Goal: Task Accomplishment & Management: Manage account settings

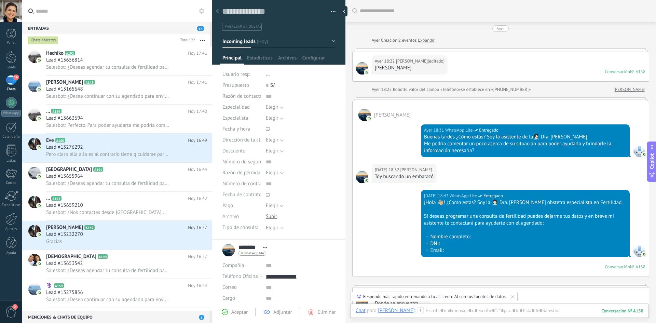
scroll to position [10, 0]
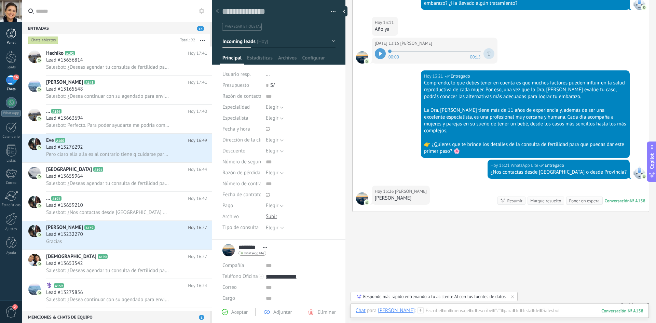
click at [12, 31] on div at bounding box center [11, 33] width 10 height 10
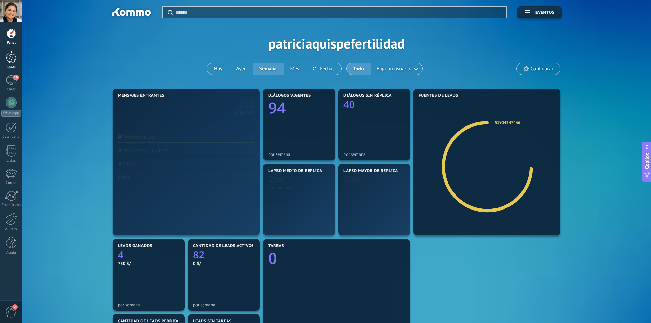
click at [10, 60] on div at bounding box center [11, 57] width 10 height 13
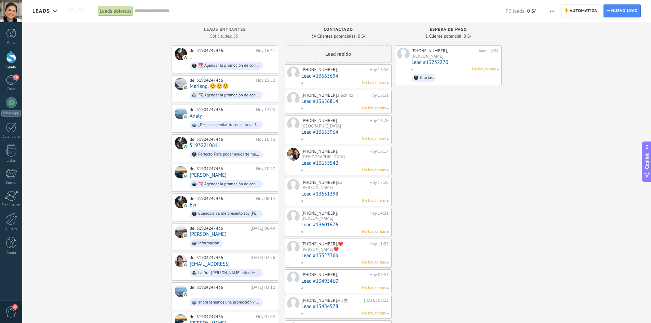
click at [139, 12] on input "text" at bounding box center [320, 11] width 371 height 7
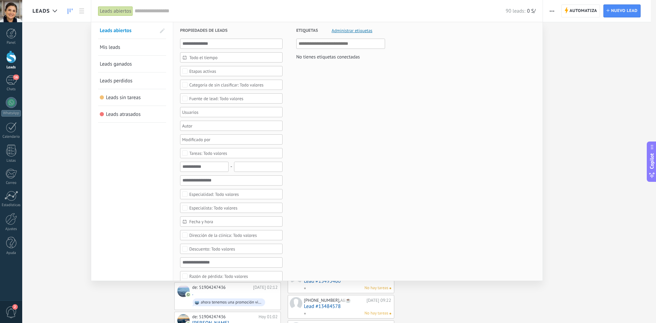
click at [135, 68] on link "Leads ganados" at bounding box center [132, 64] width 65 height 16
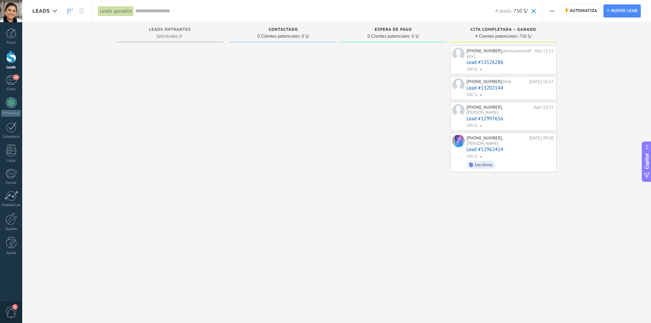
click at [503, 61] on link "Lead #13526286" at bounding box center [510, 62] width 87 height 6
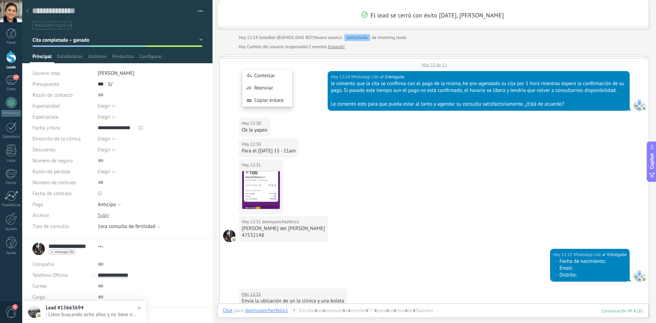
scroll to position [336, 0]
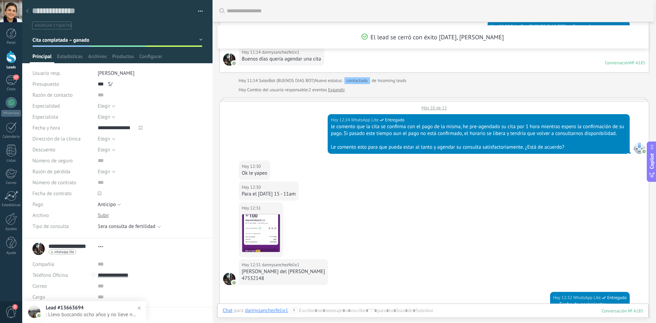
click at [30, 14] on div at bounding box center [28, 11] width 10 height 13
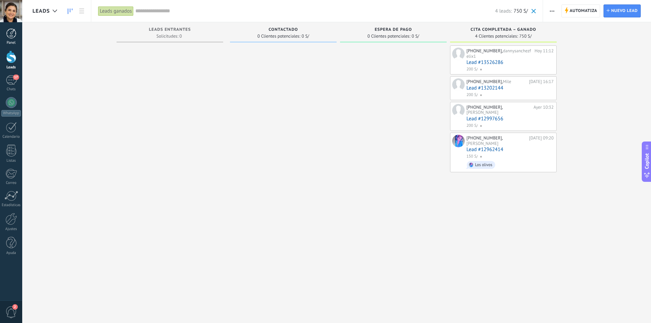
click at [16, 38] on link "Panel" at bounding box center [11, 36] width 22 height 17
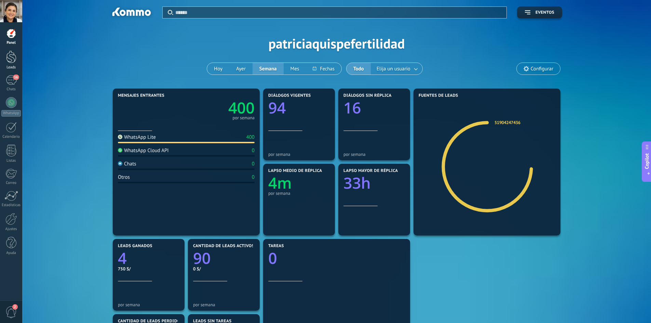
click at [10, 54] on div at bounding box center [11, 57] width 10 height 13
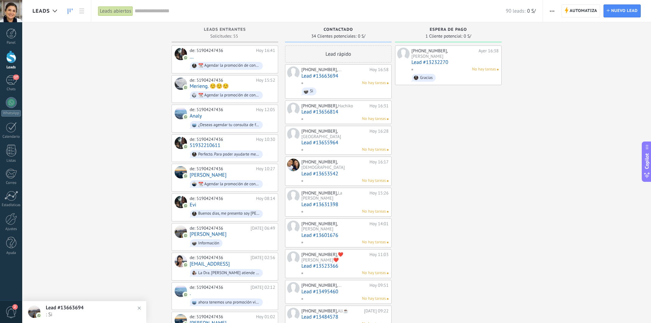
click at [465, 59] on link "Lead #13232270" at bounding box center [455, 62] width 87 height 6
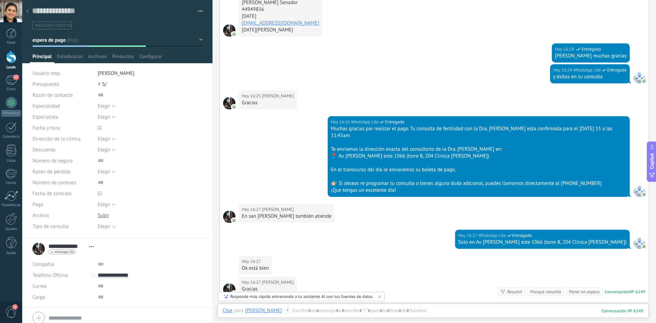
scroll to position [843, 0]
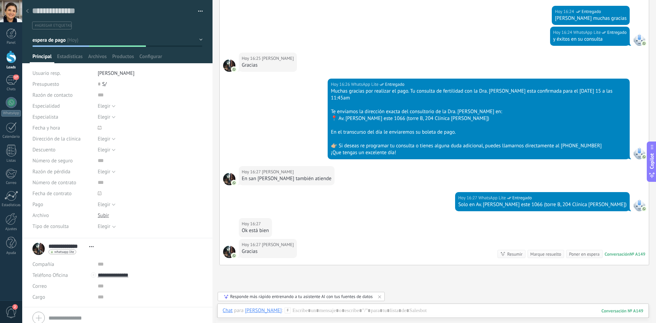
click at [78, 42] on button "espera de pago" at bounding box center [117, 40] width 170 height 12
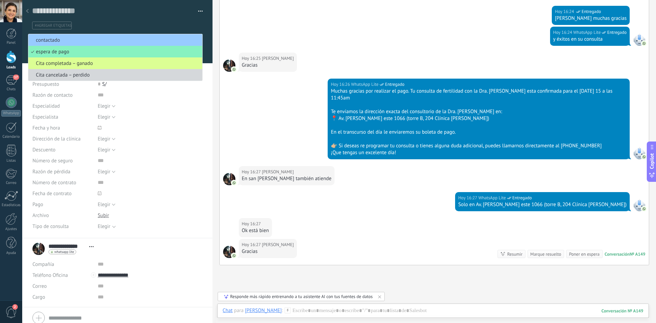
click at [96, 63] on span "Cita completada – ganado" at bounding box center [114, 63] width 172 height 6
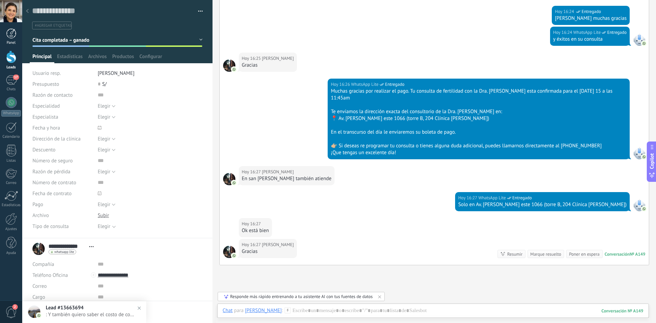
click at [15, 37] on div at bounding box center [11, 33] width 10 height 10
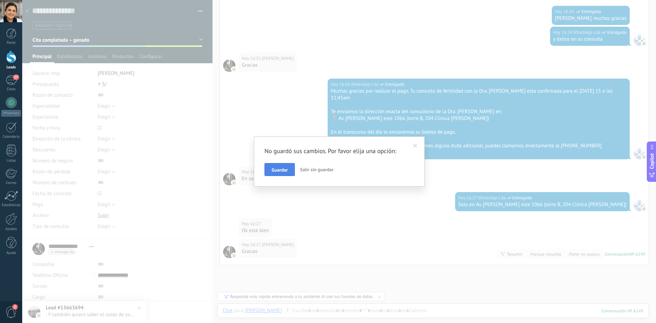
click at [292, 166] on button "Guardar" at bounding box center [280, 169] width 30 height 13
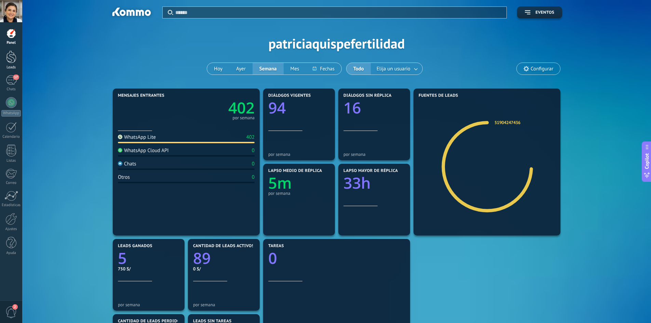
click at [14, 54] on div at bounding box center [11, 57] width 10 height 13
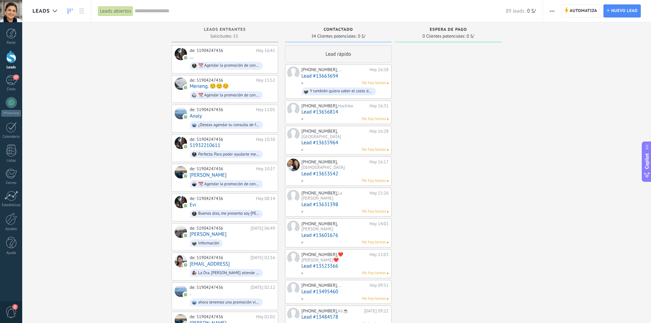
click at [114, 12] on div "Leads abiertos" at bounding box center [115, 11] width 35 height 10
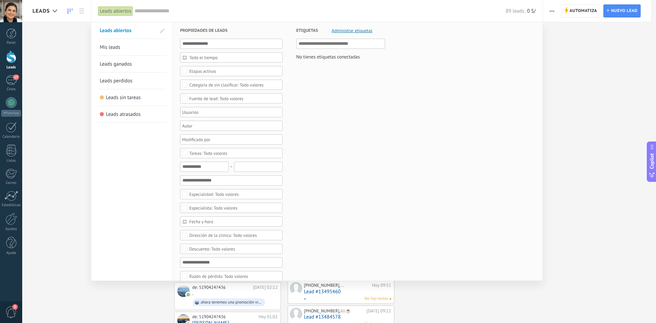
click at [124, 70] on link "Leads ganados" at bounding box center [132, 64] width 65 height 16
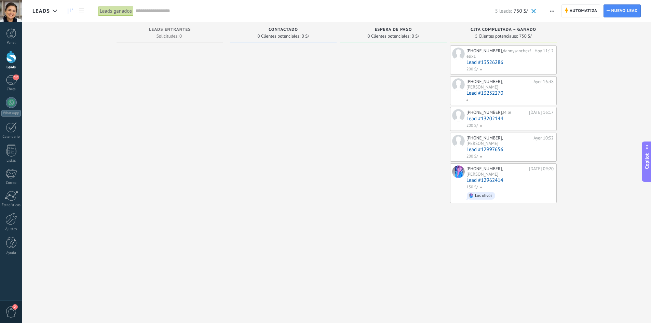
click at [499, 54] on span "dannysanchezfelix1" at bounding box center [499, 53] width 65 height 11
click at [495, 58] on span "dannysanchezfelix1" at bounding box center [499, 53] width 65 height 11
click at [506, 66] on div "[PHONE_NUMBER], dannysanchezfelix1 [DATE] 11:12 Lead #13526286 200 S/" at bounding box center [510, 60] width 87 height 25
click at [497, 57] on span "dannysanchezfelix1" at bounding box center [499, 53] width 65 height 11
click at [502, 54] on span "dannysanchezfelix1" at bounding box center [499, 53] width 65 height 11
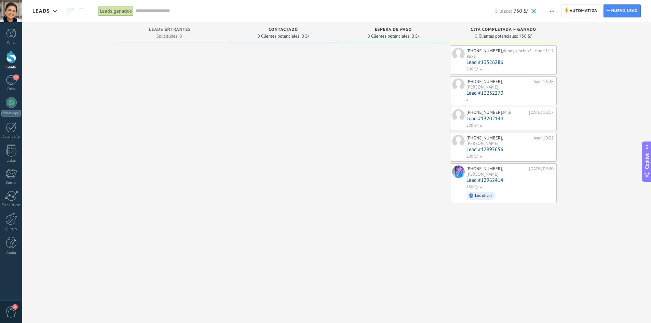
click at [464, 55] on span at bounding box center [458, 54] width 13 height 13
click at [459, 54] on span at bounding box center [458, 54] width 13 height 13
click at [478, 65] on link "Lead #13526286" at bounding box center [510, 62] width 87 height 6
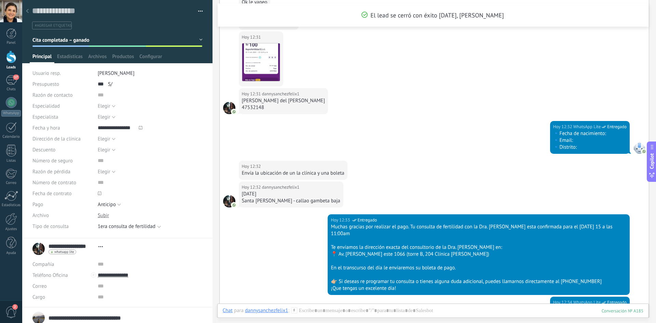
click at [28, 12] on icon at bounding box center [27, 11] width 3 height 4
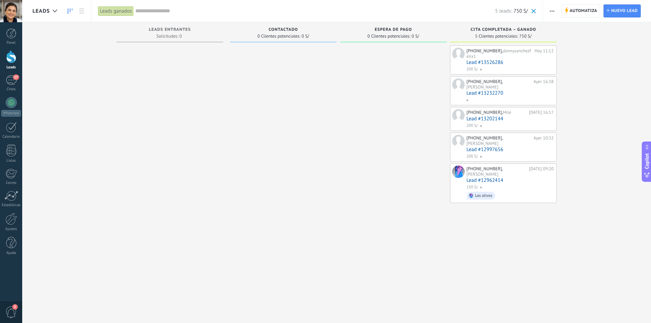
click at [107, 11] on div "Leads ganados" at bounding box center [116, 11] width 36 height 10
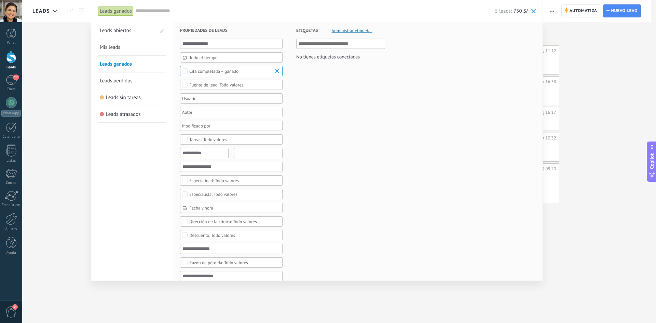
click at [118, 13] on div "Leads ganados" at bounding box center [116, 11] width 36 height 10
click at [242, 72] on span "Cita completada – ganado" at bounding box center [231, 71] width 84 height 5
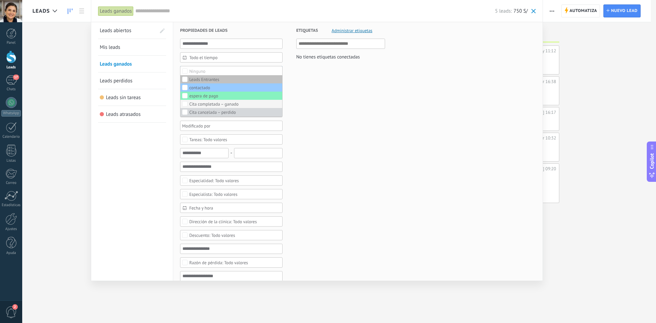
click at [211, 106] on div "Cita completada – ganado" at bounding box center [213, 104] width 49 height 5
click at [199, 102] on div "Cita completada – ganado" at bounding box center [213, 104] width 49 height 5
click at [201, 56] on span "Todo el tiempo" at bounding box center [234, 57] width 90 height 5
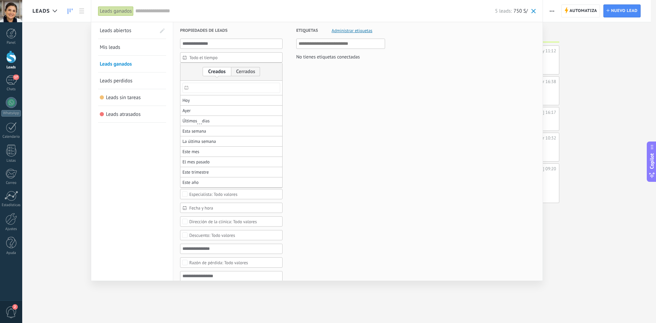
click at [192, 99] on li "Hoy" at bounding box center [231, 100] width 102 height 10
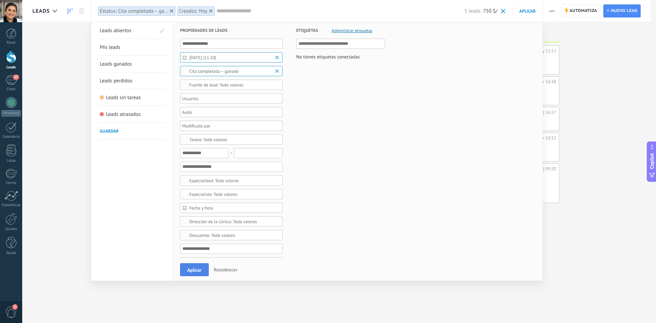
click at [188, 268] on span "Aplicar" at bounding box center [194, 270] width 14 height 5
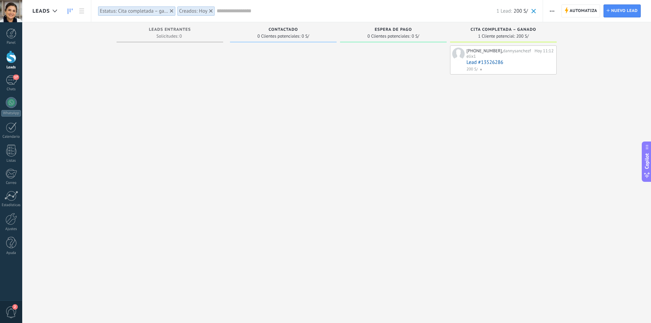
click at [522, 64] on link "Lead #13526286" at bounding box center [510, 62] width 87 height 6
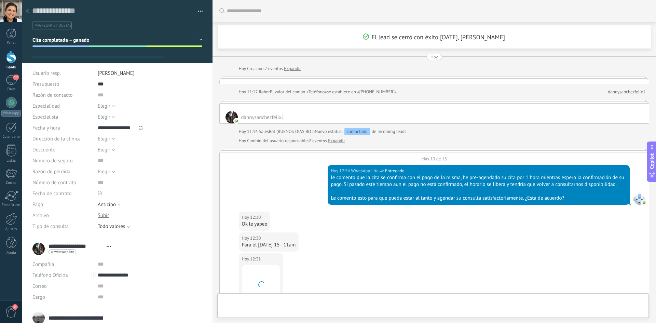
type textarea "**********"
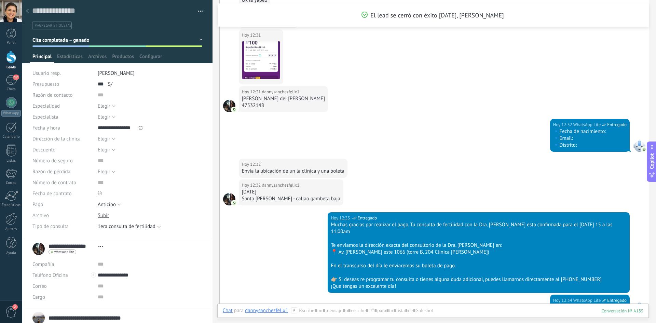
scroll to position [507, 0]
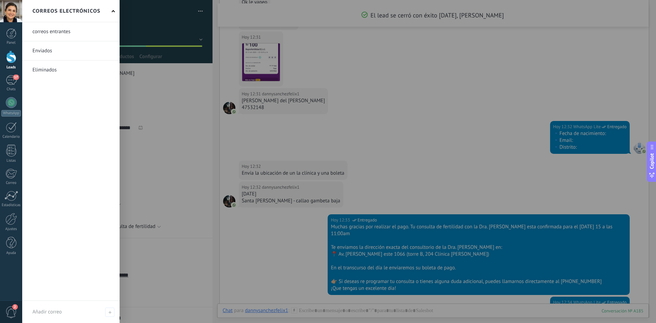
click at [11, 188] on div "Panel Leads 17 Chats WhatsApp Clientes" at bounding box center [11, 145] width 22 height 234
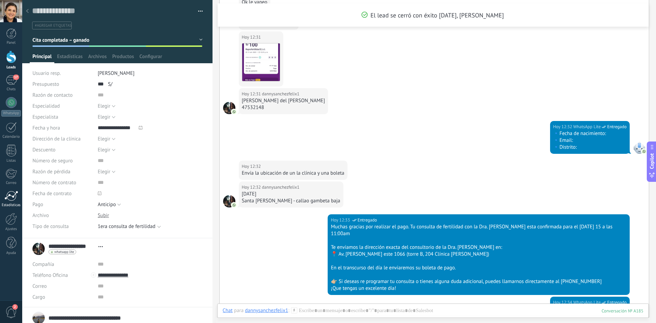
click at [11, 193] on div at bounding box center [11, 196] width 14 height 10
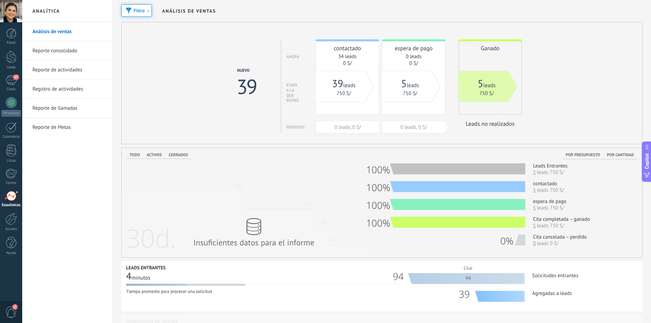
click at [486, 87] on link "5 leads" at bounding box center [487, 85] width 18 height 7
